Goal: Task Accomplishment & Management: Manage account settings

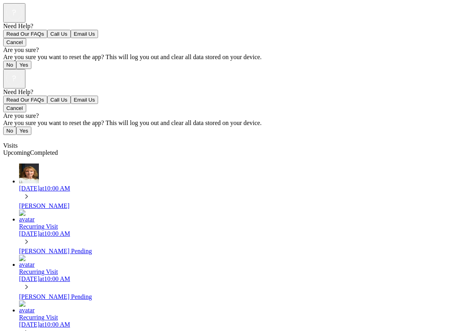
click at [58, 149] on span "Completed" at bounding box center [44, 152] width 28 height 7
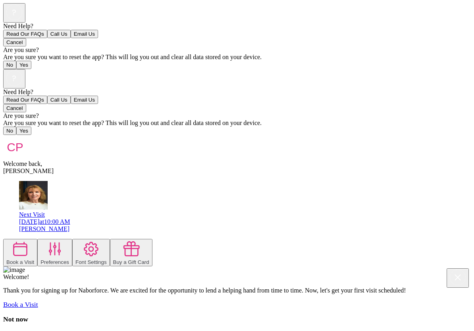
click at [18, 135] on img at bounding box center [15, 147] width 24 height 24
click at [34, 259] on div "Book a Visit" at bounding box center [20, 262] width 28 height 6
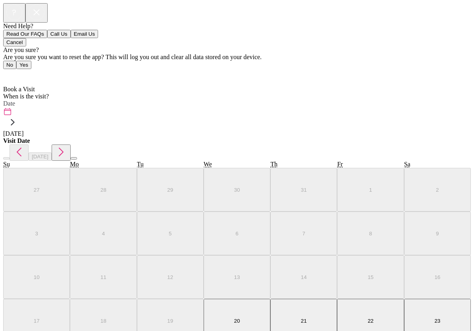
scroll to position [5, 0]
click at [5, 69] on div "Home" at bounding box center [237, 74] width 468 height 10
click at [5, 69] on icon at bounding box center [5, 73] width 5 height 8
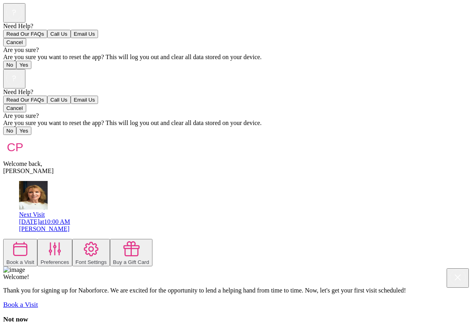
click at [69, 218] on div "[DATE] 10:00 AM" at bounding box center [245, 221] width 452 height 7
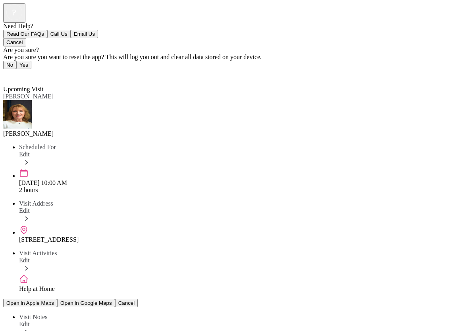
click at [24, 100] on img at bounding box center [17, 114] width 29 height 29
click at [31, 158] on icon at bounding box center [26, 162] width 9 height 9
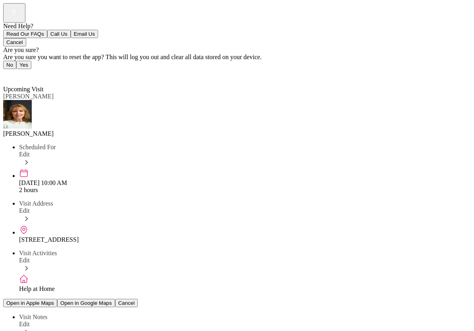
scroll to position [5, 0]
click at [5, 69] on icon at bounding box center [5, 73] width 5 height 8
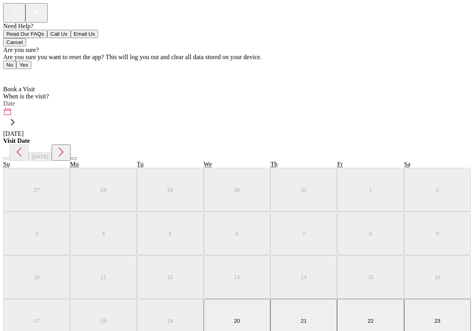
scroll to position [5, 0]
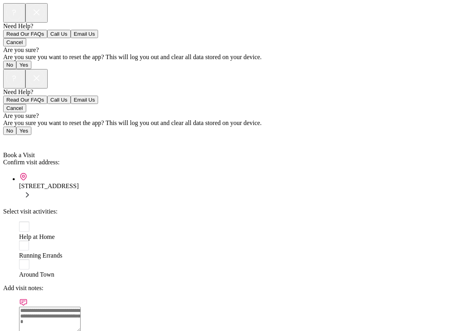
click at [33, 190] on icon at bounding box center [27, 195] width 10 height 10
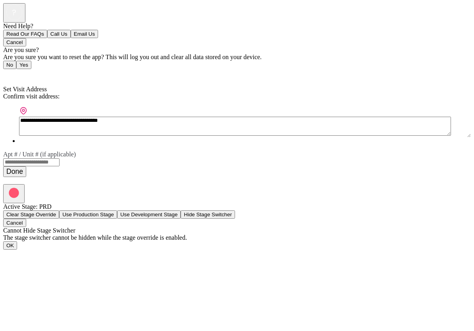
click at [8, 71] on link "Back" at bounding box center [12, 74] width 18 height 7
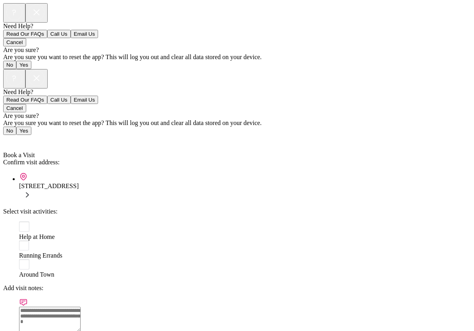
click at [4, 137] on link "Back" at bounding box center [12, 140] width 18 height 7
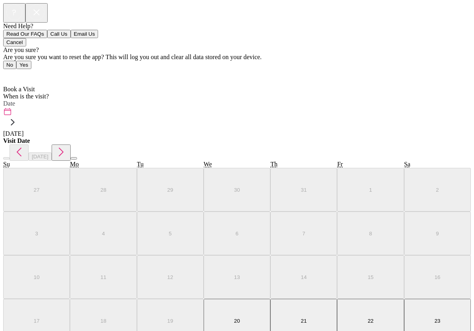
scroll to position [0, 0]
click at [8, 71] on link "Home" at bounding box center [13, 74] width 20 height 7
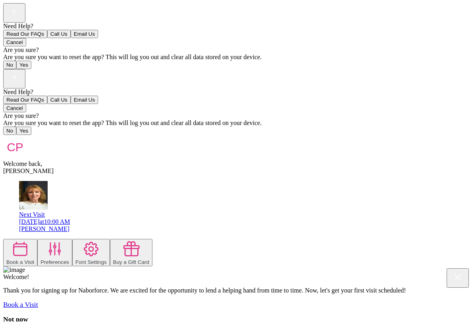
click at [60, 243] on icon at bounding box center [54, 249] width 11 height 12
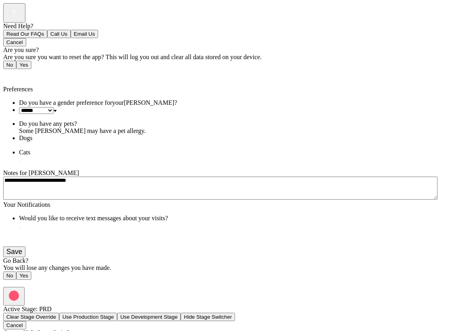
click at [3, 69] on icon at bounding box center [5, 73] width 5 height 8
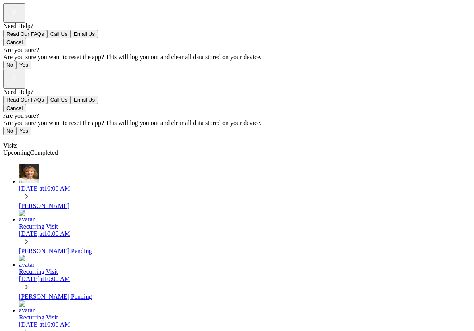
click at [38, 230] on div "[DATE] 10:00 AM" at bounding box center [245, 233] width 452 height 7
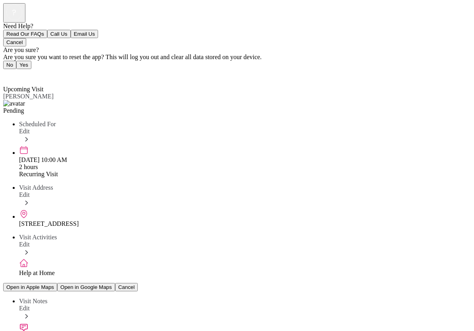
click at [32, 69] on div "Back Upcoming Visit" at bounding box center [237, 77] width 468 height 17
click at [19, 71] on span "Back" at bounding box center [14, 74] width 13 height 7
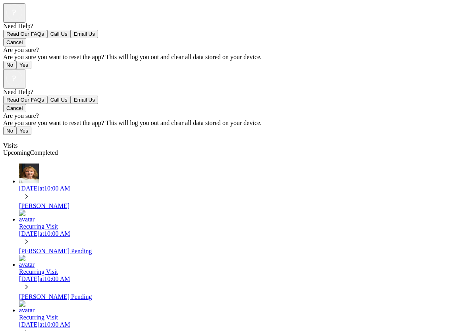
click at [17, 142] on span "Visits" at bounding box center [10, 145] width 14 height 7
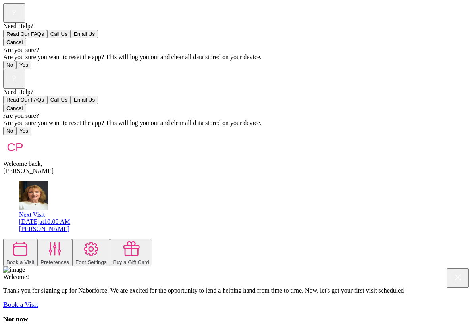
click at [471, 135] on div "Welcome back, [PERSON_NAME]" at bounding box center [237, 155] width 468 height 40
click at [22, 70] on rect at bounding box center [13, 77] width 15 height 15
click at [71, 104] on button "Call Us" at bounding box center [58, 100] width 23 height 8
click at [189, 225] on div "[PERSON_NAME]" at bounding box center [245, 228] width 452 height 7
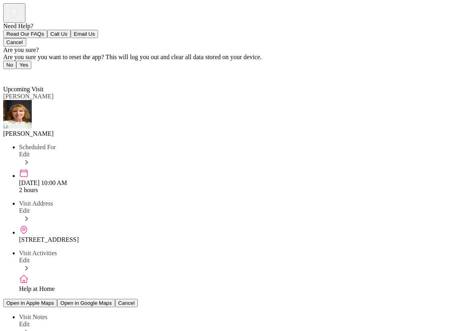
click at [29, 100] on img at bounding box center [17, 114] width 29 height 29
click at [20, 170] on icon at bounding box center [23, 173] width 7 height 7
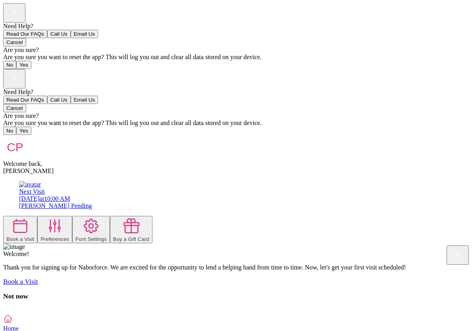
click at [418, 188] on div "Next Visit [DATE] 10:00 AM [PERSON_NAME] Pending" at bounding box center [245, 198] width 452 height 21
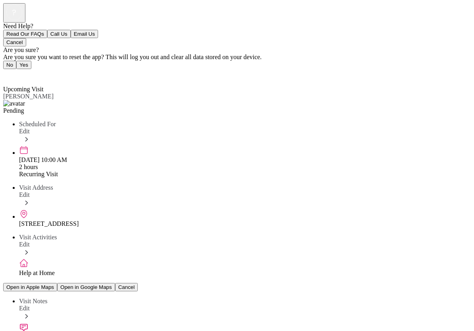
click at [408, 108] on div "Back Upcoming Visit Upcoming Visit [PERSON_NAME] Pending Scheduled For Edit [DA…" at bounding box center [237, 278] width 468 height 419
click at [385, 100] on div "Pending" at bounding box center [237, 107] width 468 height 14
click at [55, 161] on div "Back Upcoming Visit Upcoming Visit [PERSON_NAME] Pending Scheduled For Edit [DA…" at bounding box center [237, 278] width 468 height 419
click at [30, 128] on span "Edit" at bounding box center [24, 131] width 11 height 7
